Goal: Use online tool/utility: Use online tool/utility

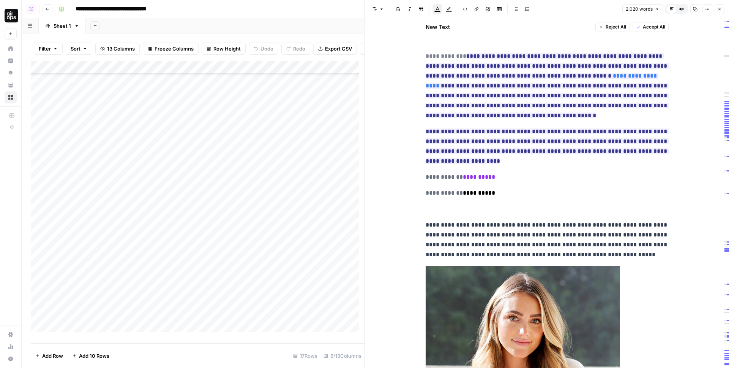
scroll to position [96, 0]
click at [708, 10] on icon "button" at bounding box center [707, 9] width 5 height 5
click at [667, 85] on button "Code" at bounding box center [682, 80] width 54 height 11
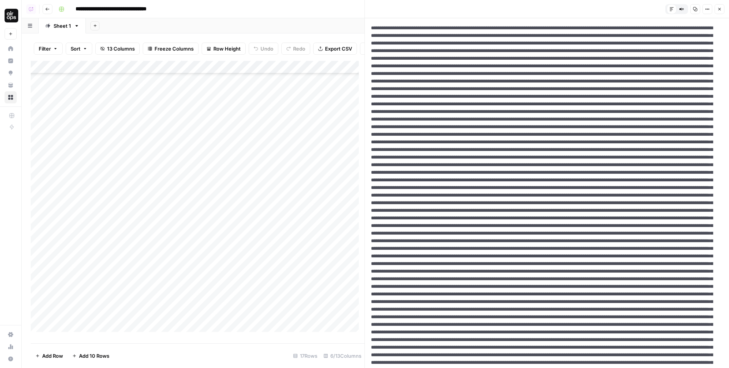
click at [352, 237] on div "Add Column" at bounding box center [198, 199] width 334 height 277
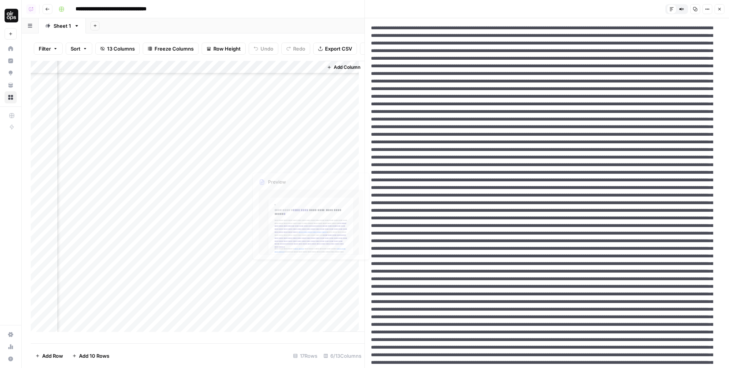
click at [269, 236] on div "Add Column" at bounding box center [198, 199] width 334 height 277
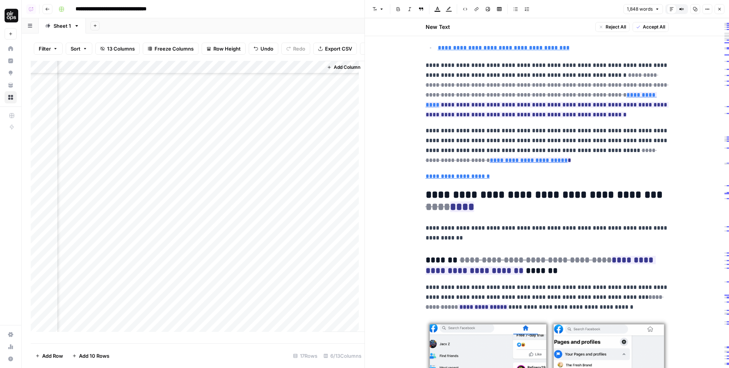
scroll to position [350, 0]
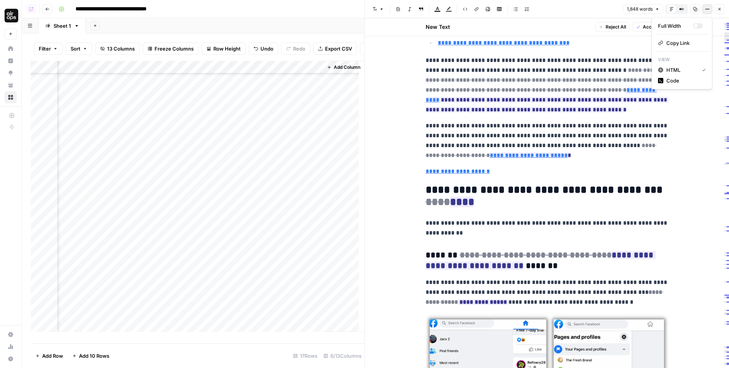
click at [704, 6] on button "Options" at bounding box center [708, 9] width 10 height 10
click at [669, 79] on span "Code" at bounding box center [685, 81] width 36 height 8
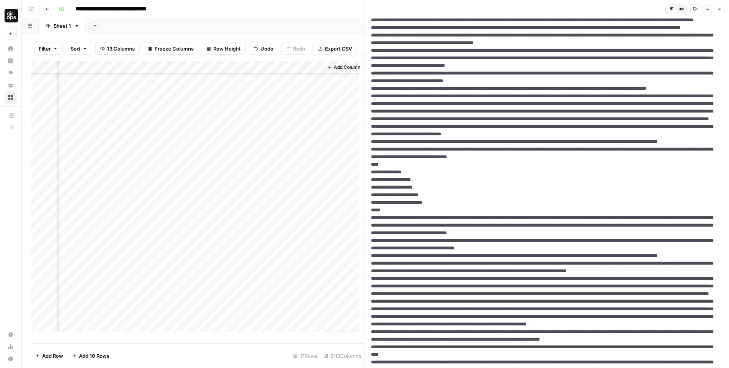
scroll to position [0, 0]
